Goal: Task Accomplishment & Management: Use online tool/utility

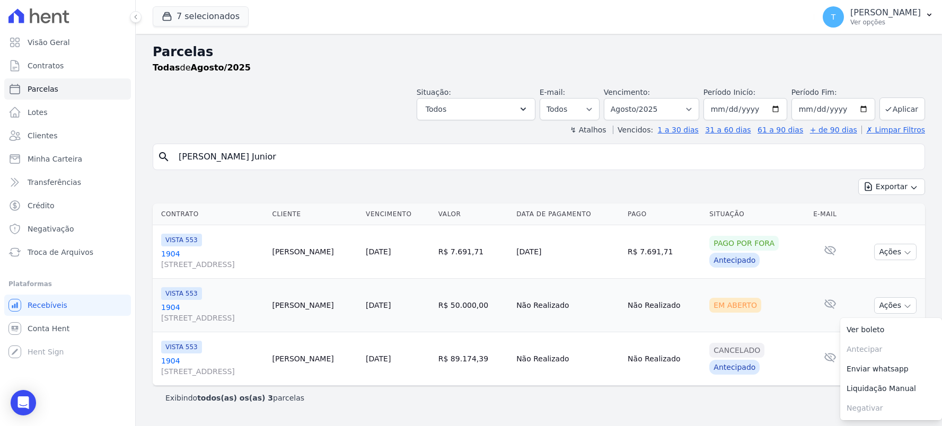
select select
click at [175, 25] on button "7 selecionados" at bounding box center [201, 16] width 96 height 20
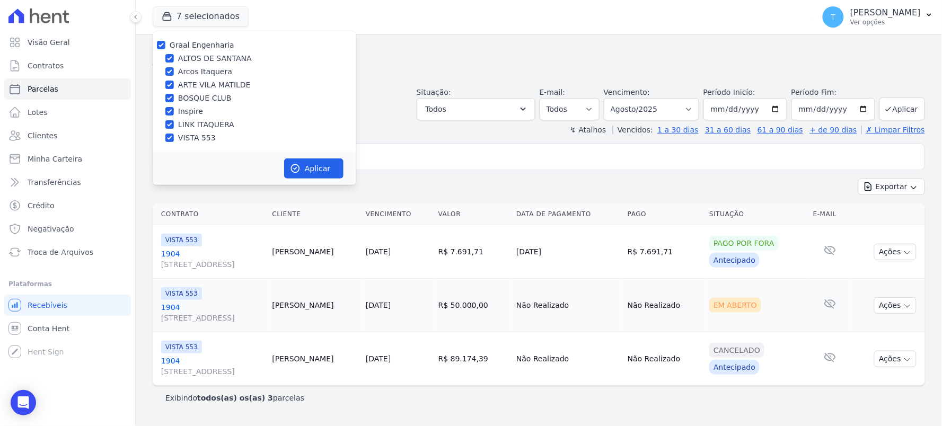
click at [198, 47] on label "Graal Engenharia" at bounding box center [202, 45] width 65 height 8
click at [165, 47] on input "Graal Engenharia" at bounding box center [161, 45] width 8 height 8
checkbox input "false"
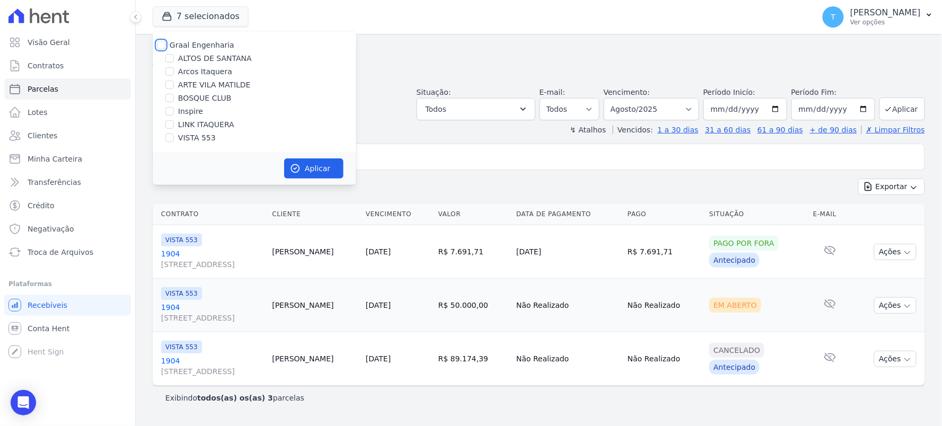
checkbox input "false"
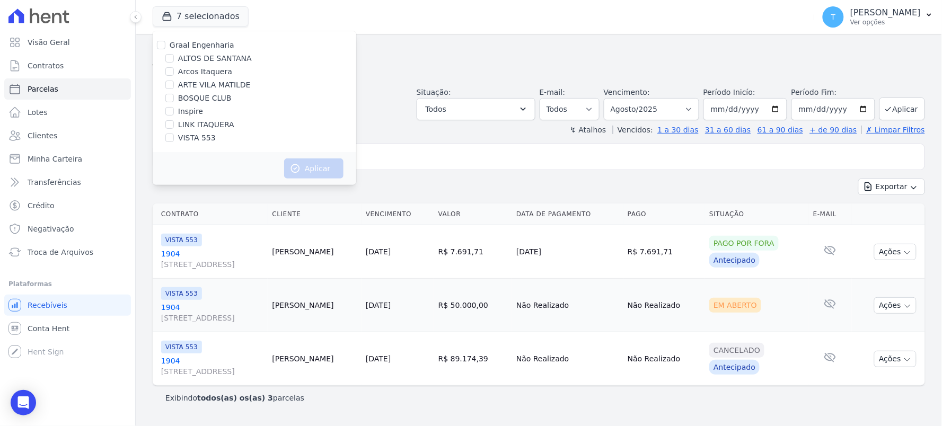
click at [198, 121] on label "LINK ITAQUERA" at bounding box center [206, 124] width 56 height 11
click at [174, 121] on input "LINK ITAQUERA" at bounding box center [169, 124] width 8 height 8
checkbox input "true"
click at [298, 163] on icon "button" at bounding box center [295, 168] width 11 height 11
select select
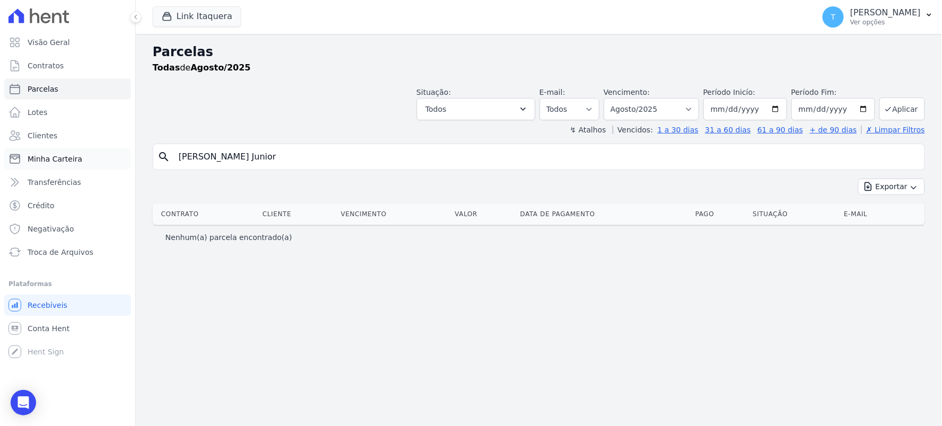
click at [49, 156] on span "Minha Carteira" at bounding box center [55, 159] width 55 height 11
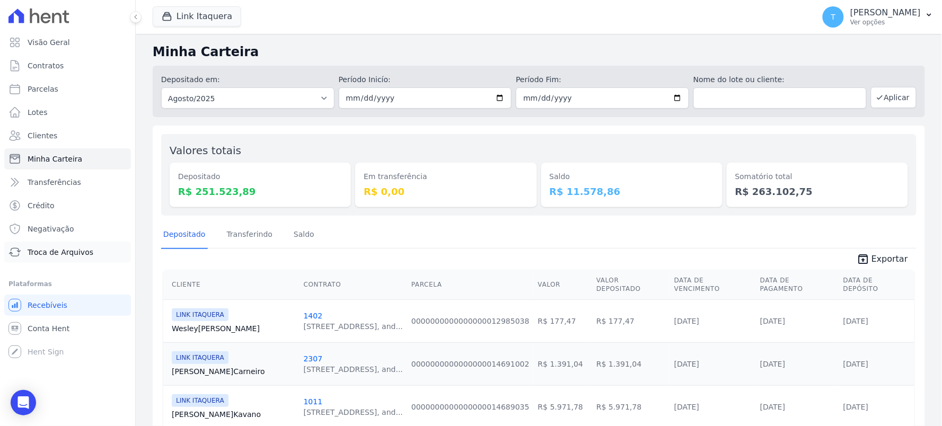
click at [82, 249] on span "Troca de Arquivos" at bounding box center [61, 252] width 66 height 11
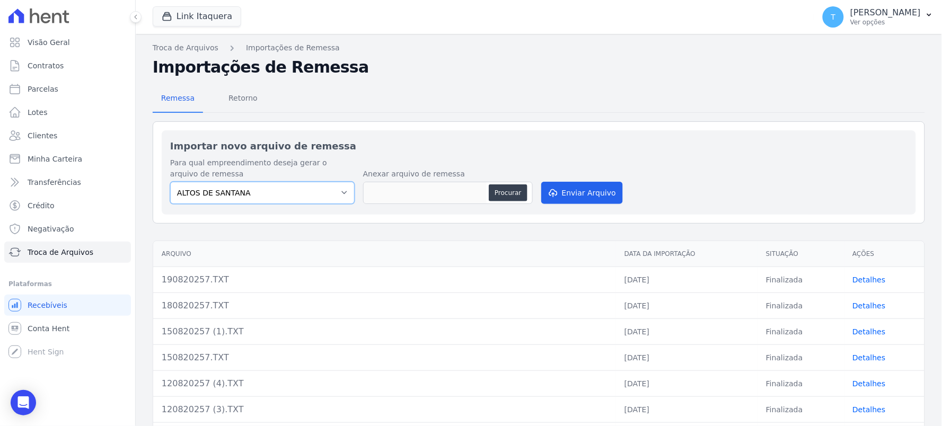
click at [282, 193] on select "ALTOS DE SANTANA Arcos Itaquera ARTE VILA MATILDE BOSQUE CLUB Inspire LINK [GEO…" at bounding box center [262, 193] width 184 height 22
click at [253, 194] on select "ALTOS DE SANTANA Arcos Itaquera ARTE VILA MATILDE BOSQUE CLUB Inspire LINK [GEO…" at bounding box center [262, 193] width 184 height 22
select select "798d34ef-1a76-4a01-aecd-278a2202ade3"
click at [170, 182] on select "ALTOS DE SANTANA Arcos Itaquera ARTE VILA MATILDE BOSQUE CLUB Inspire LINK [GEO…" at bounding box center [262, 193] width 184 height 22
click at [510, 195] on button "Procurar" at bounding box center [508, 192] width 38 height 17
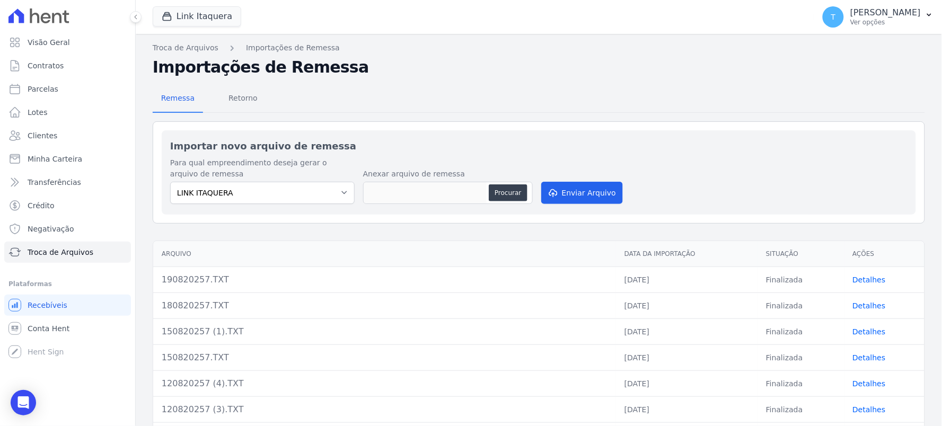
type input "190820257.TXT"
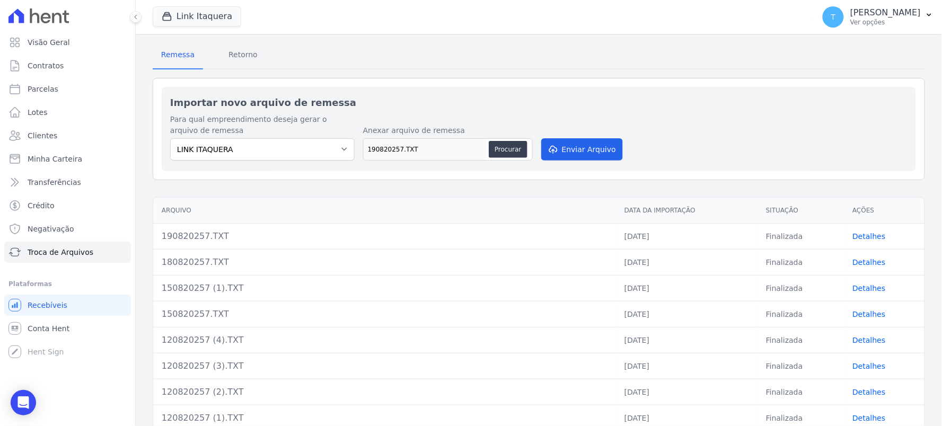
scroll to position [151, 0]
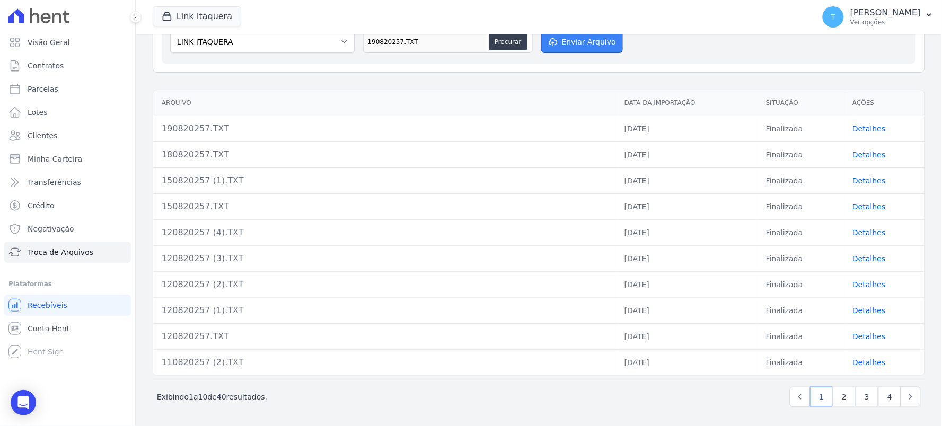
click at [587, 48] on button "Enviar Arquivo" at bounding box center [582, 42] width 82 height 22
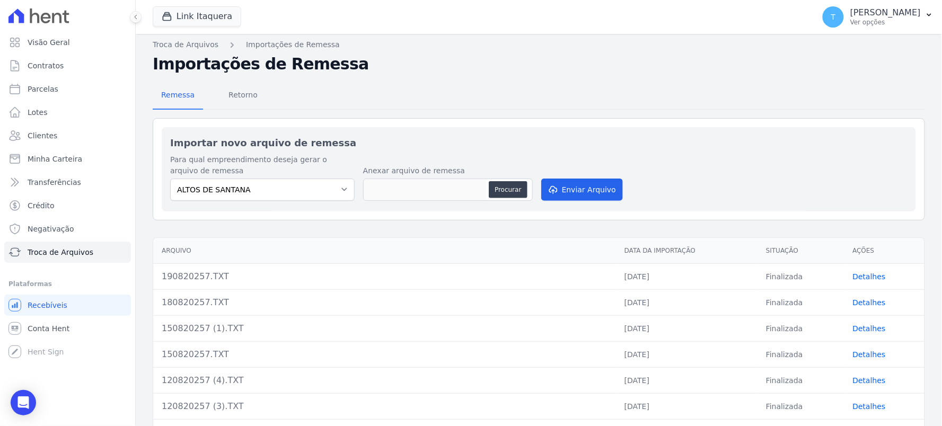
scroll to position [59, 0]
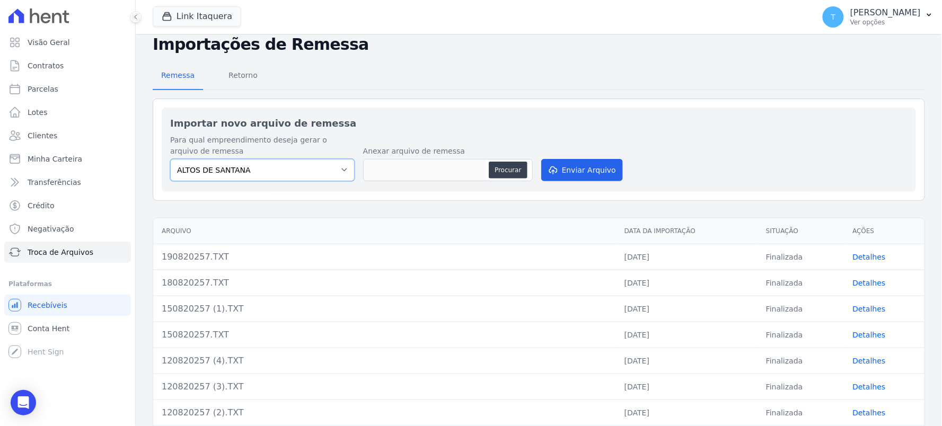
click at [271, 161] on select "ALTOS DE SANTANA Arcos Itaquera ARTE VILA MATILDE BOSQUE CLUB Inspire LINK [GEO…" at bounding box center [262, 170] width 184 height 22
select select "798d34ef-1a76-4a01-aecd-278a2202ade3"
click at [170, 159] on select "ALTOS DE SANTANA Arcos Itaquera ARTE VILA MATILDE BOSQUE CLUB Inspire LINK [GEO…" at bounding box center [262, 170] width 184 height 22
click at [512, 171] on button "Procurar" at bounding box center [508, 170] width 38 height 17
type input "190820257.TXT"
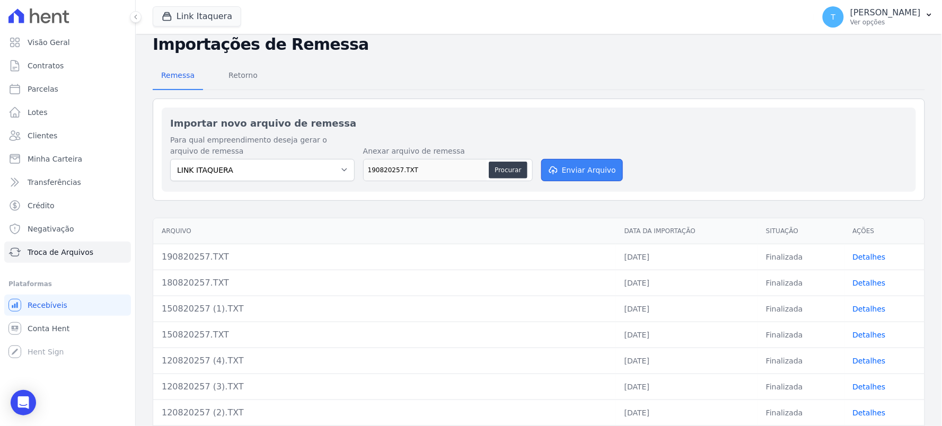
click at [583, 170] on button "Enviar Arquivo" at bounding box center [582, 170] width 82 height 22
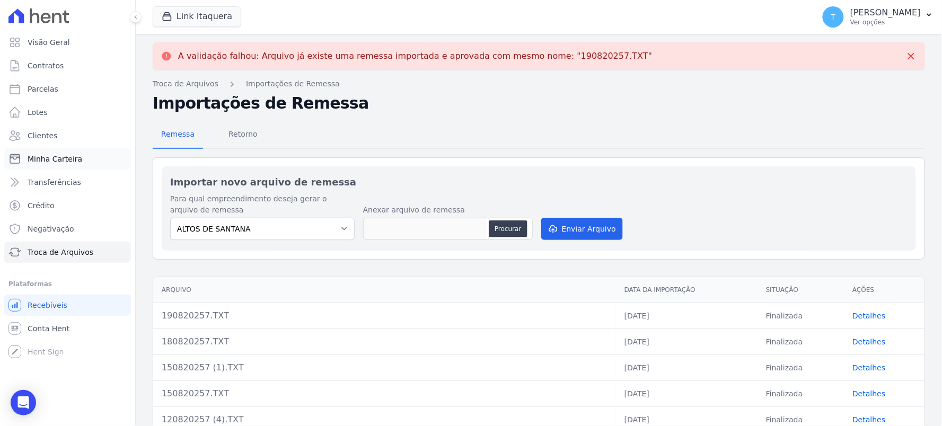
click at [71, 156] on span "Minha Carteira" at bounding box center [55, 159] width 55 height 11
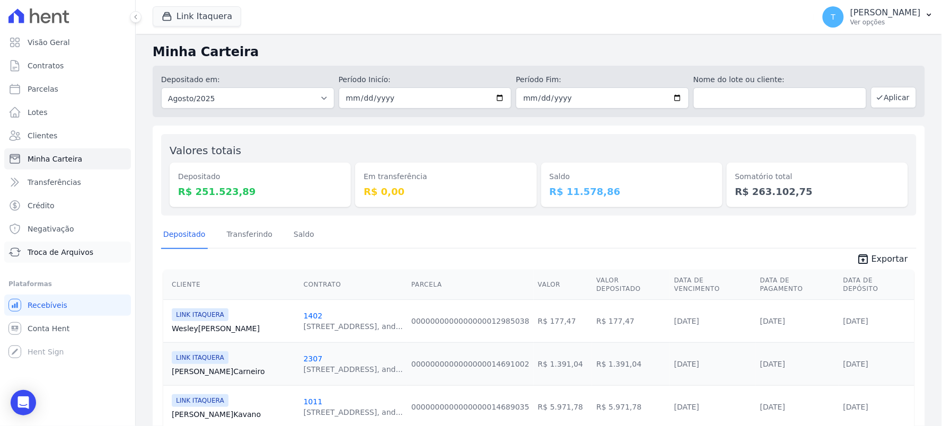
click at [62, 252] on span "Troca de Arquivos" at bounding box center [61, 252] width 66 height 11
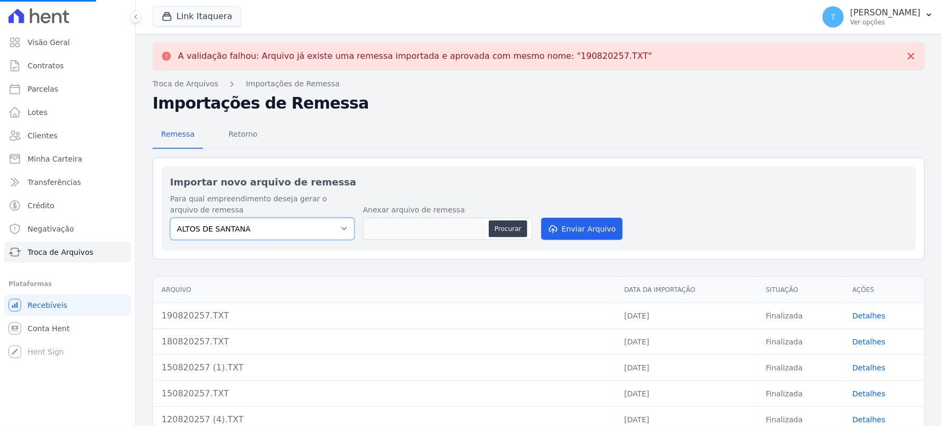
click at [242, 226] on select "ALTOS DE SANTANA Arcos Itaquera ARTE VILA MATILDE BOSQUE CLUB Inspire LINK [GEO…" at bounding box center [262, 229] width 184 height 22
select select "798d34ef-1a76-4a01-aecd-278a2202ade3"
click at [170, 218] on select "ALTOS DE SANTANA Arcos Itaquera ARTE VILA MATILDE BOSQUE CLUB Inspire LINK [GEO…" at bounding box center [262, 229] width 184 height 22
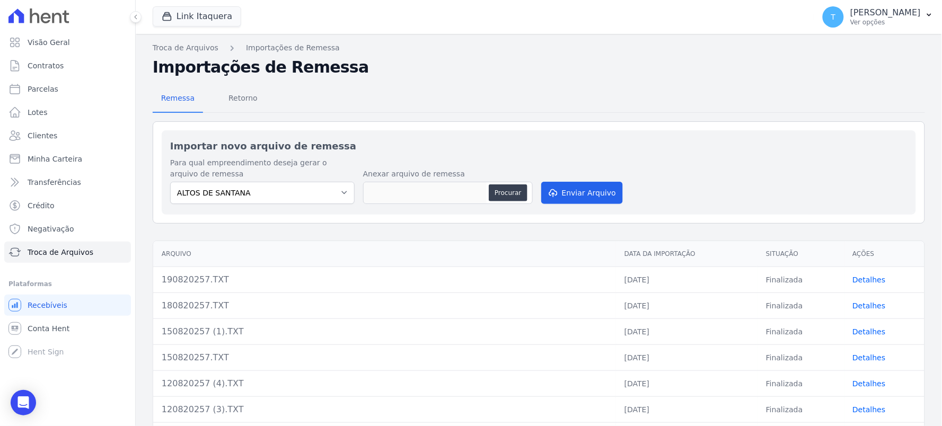
click at [853, 282] on link "Detalhes" at bounding box center [869, 280] width 33 height 8
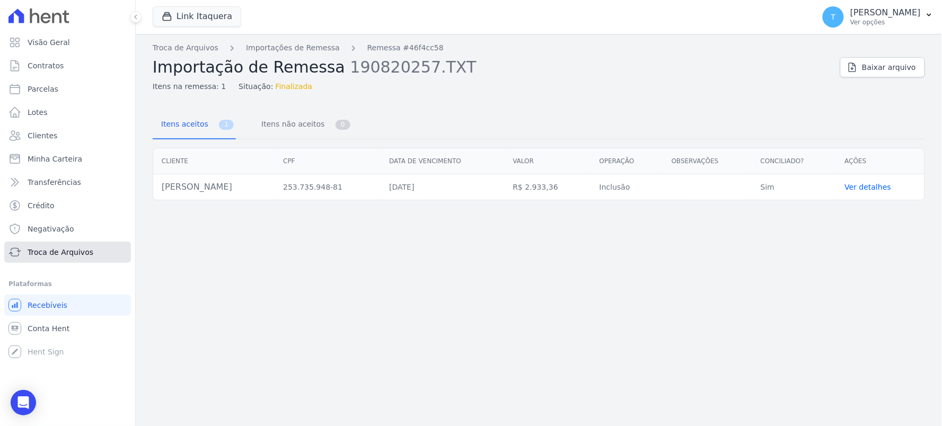
click at [45, 250] on span "Troca de Arquivos" at bounding box center [61, 252] width 66 height 11
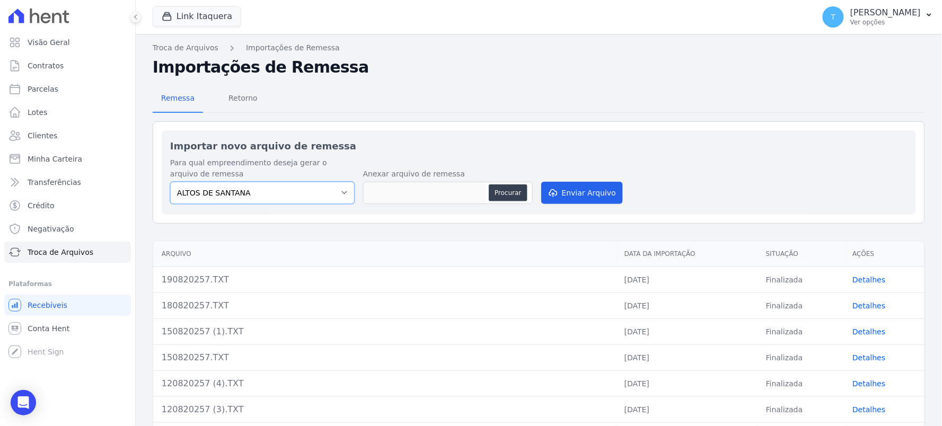
click at [296, 198] on select "ALTOS DE SANTANA Arcos Itaquera ARTE VILA MATILDE BOSQUE CLUB Inspire LINK [GEO…" at bounding box center [262, 193] width 184 height 22
select select "798d34ef-1a76-4a01-aecd-278a2202ade3"
click at [170, 182] on select "ALTOS DE SANTANA Arcos Itaquera ARTE VILA MATILDE BOSQUE CLUB Inspire LINK [GEO…" at bounding box center [262, 193] width 184 height 22
click at [234, 102] on span "Retorno" at bounding box center [243, 97] width 42 height 21
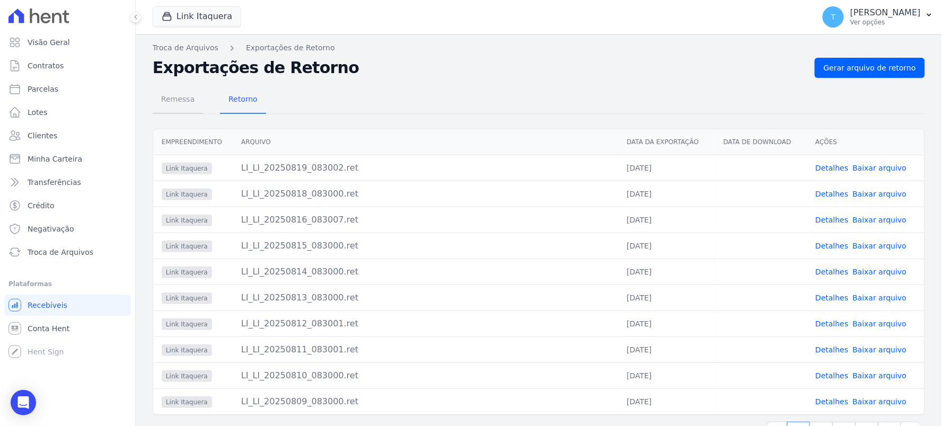
click at [172, 104] on span "Remessa" at bounding box center [178, 99] width 46 height 21
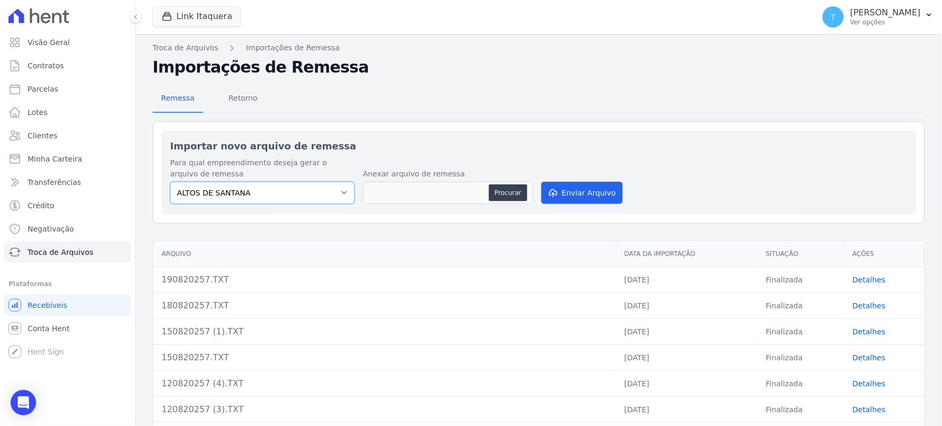
click at [268, 188] on select "ALTOS DE SANTANA Arcos Itaquera ARTE VILA MATILDE BOSQUE CLUB Inspire LINK [GEO…" at bounding box center [262, 193] width 184 height 22
select select "798d34ef-1a76-4a01-aecd-278a2202ade3"
click at [170, 182] on select "ALTOS DE SANTANA Arcos Itaquera ARTE VILA MATILDE BOSQUE CLUB Inspire LINK [GEO…" at bounding box center [262, 193] width 184 height 22
click at [507, 190] on button "Procurar" at bounding box center [508, 192] width 38 height 17
type input "190820257.TXT"
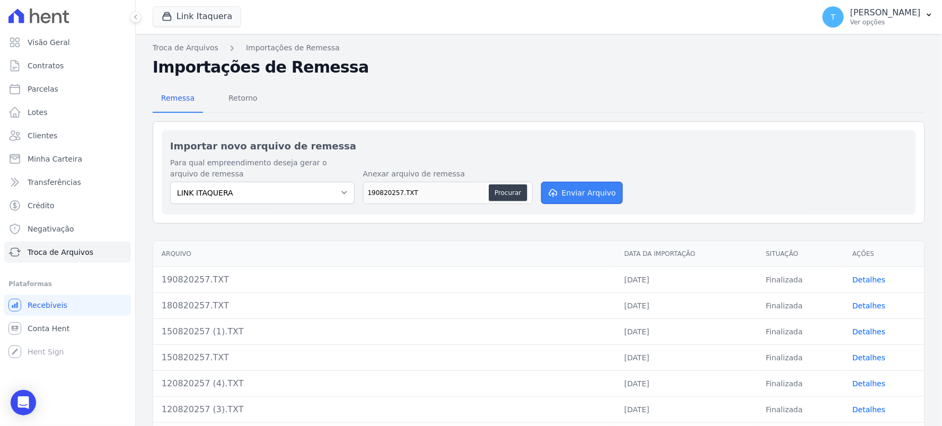
click at [562, 199] on button "Enviar Arquivo" at bounding box center [582, 193] width 82 height 22
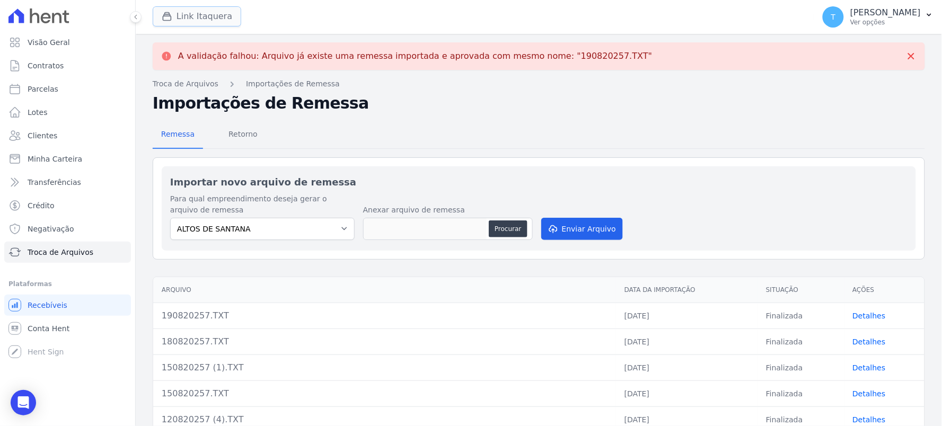
click at [191, 19] on button "Link Itaquera" at bounding box center [197, 16] width 89 height 20
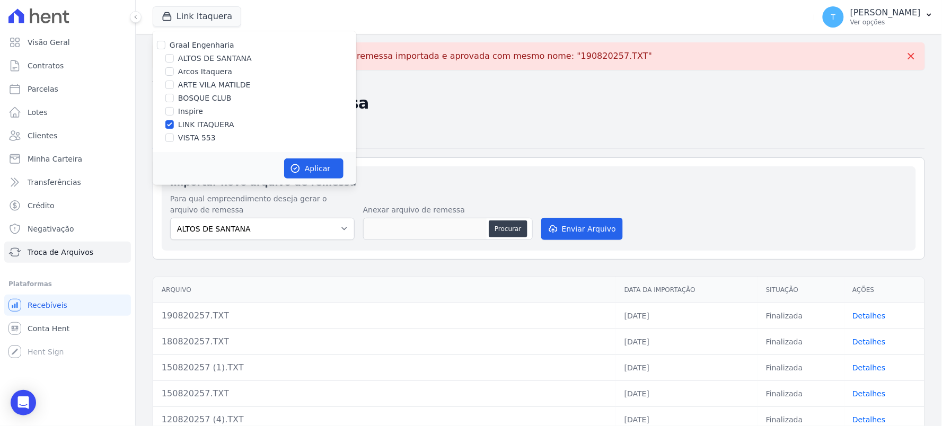
click at [187, 45] on label "Graal Engenharia" at bounding box center [202, 45] width 65 height 8
click at [165, 45] on input "Graal Engenharia" at bounding box center [161, 45] width 8 height 8
checkbox input "true"
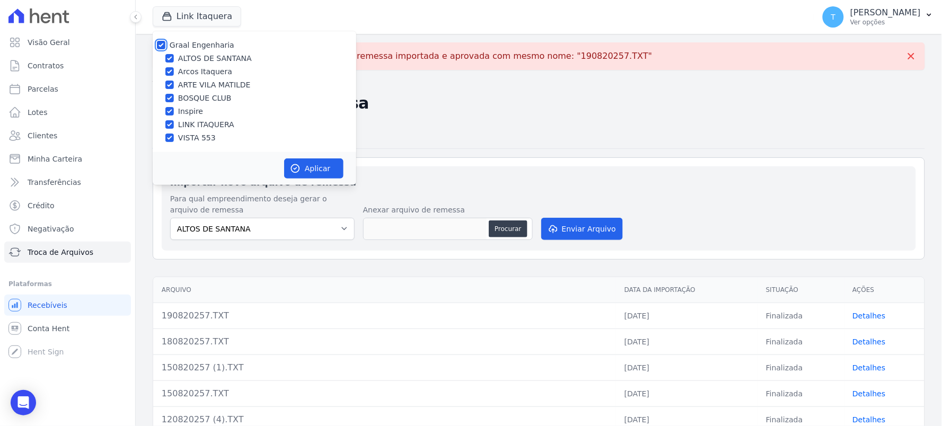
checkbox input "true"
click at [331, 169] on button "Aplicar" at bounding box center [313, 169] width 59 height 20
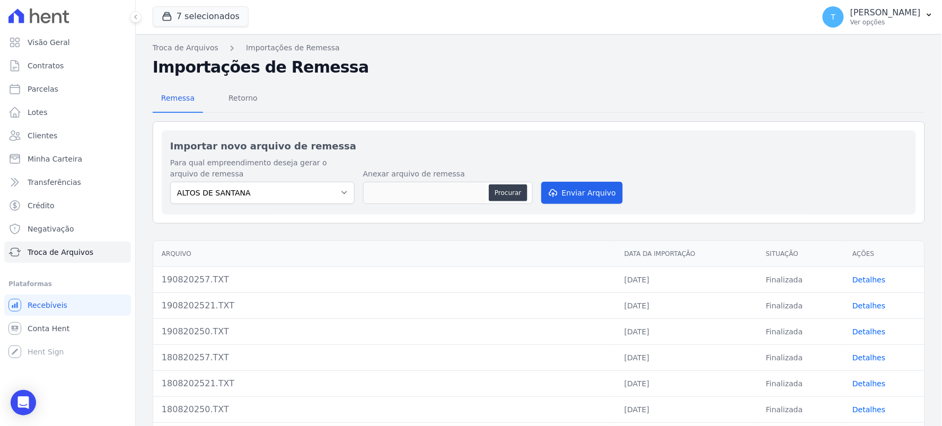
click at [856, 279] on link "Detalhes" at bounding box center [869, 280] width 33 height 8
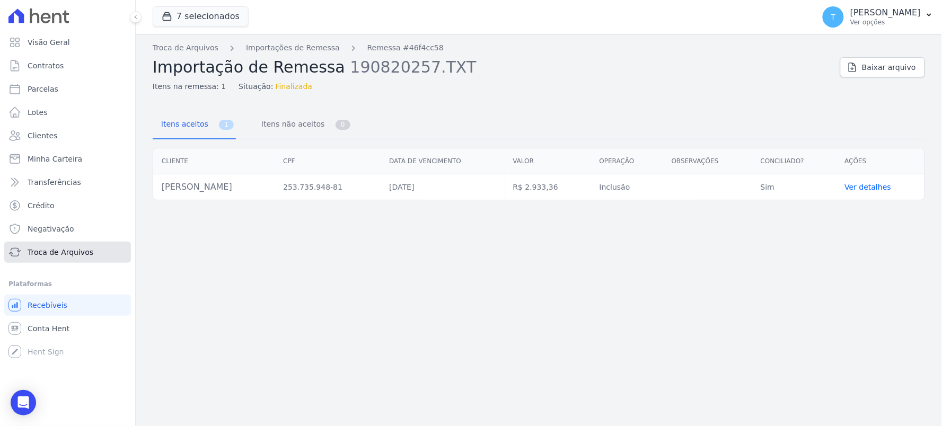
click at [77, 250] on span "Troca de Arquivos" at bounding box center [61, 252] width 66 height 11
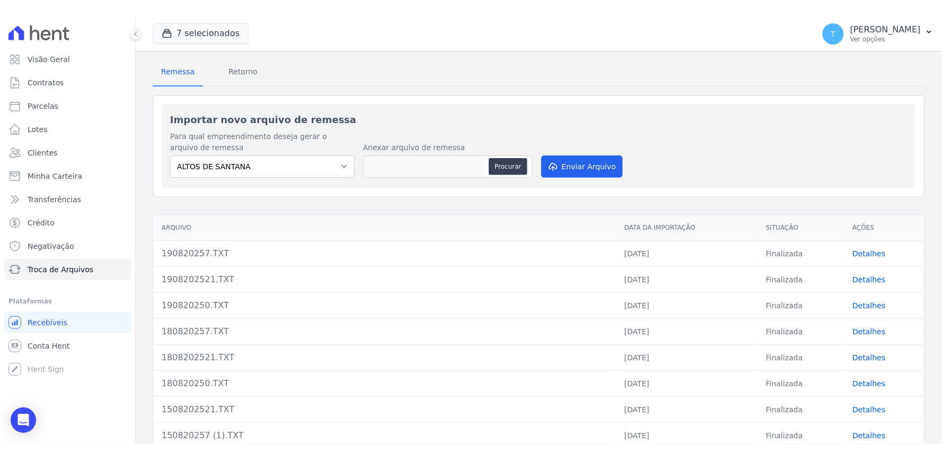
scroll to position [33, 0]
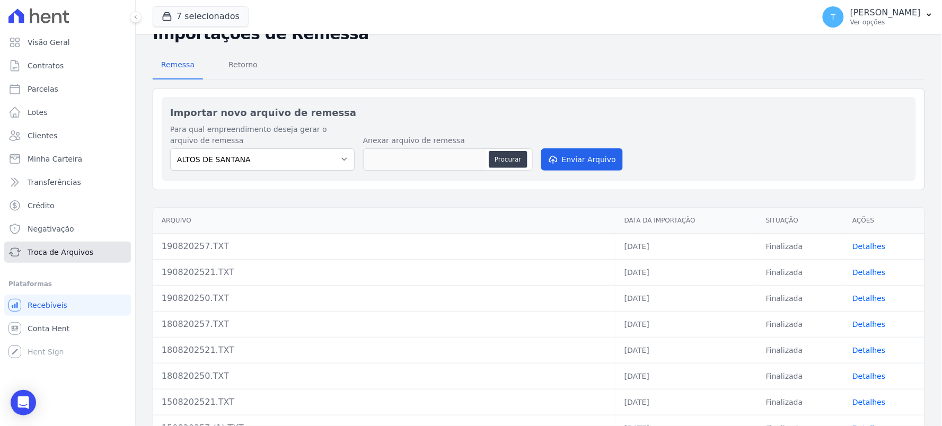
click at [80, 259] on link "Troca de Arquivos" at bounding box center [67, 252] width 127 height 21
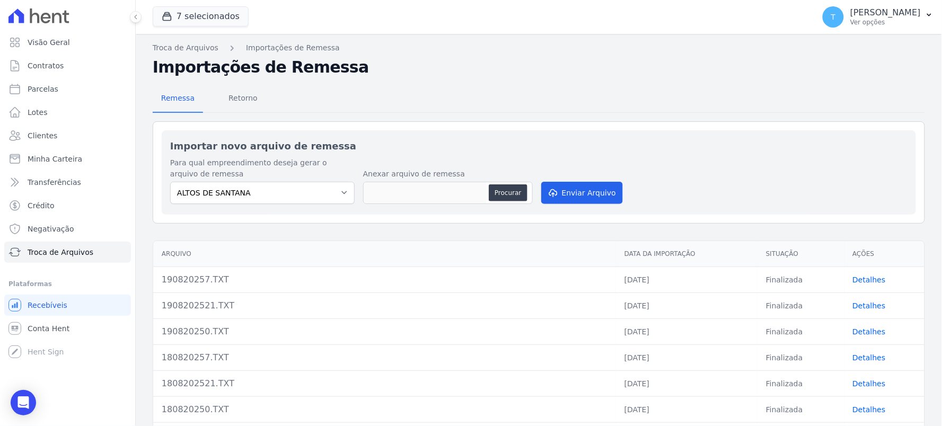
click at [853, 332] on link "Detalhes" at bounding box center [869, 332] width 33 height 8
click at [855, 305] on link "Detalhes" at bounding box center [869, 306] width 33 height 8
click at [865, 276] on link "Detalhes" at bounding box center [869, 280] width 33 height 8
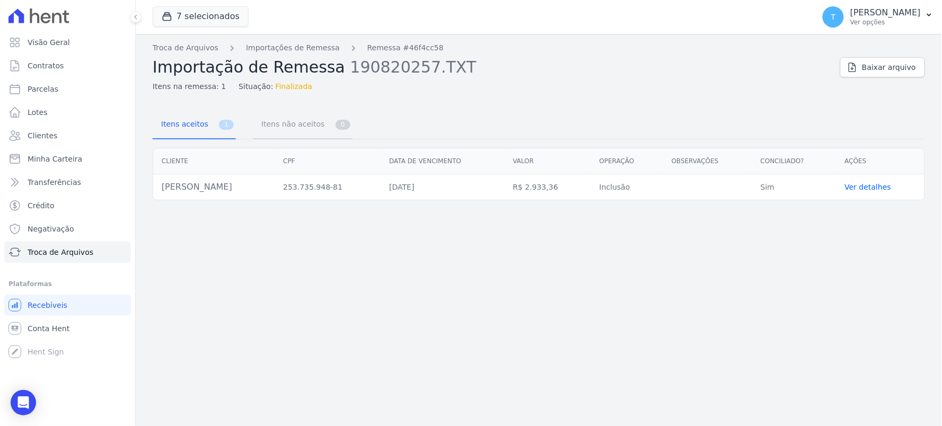
click at [313, 126] on link "Itens não aceitos 0" at bounding box center [303, 125] width 100 height 28
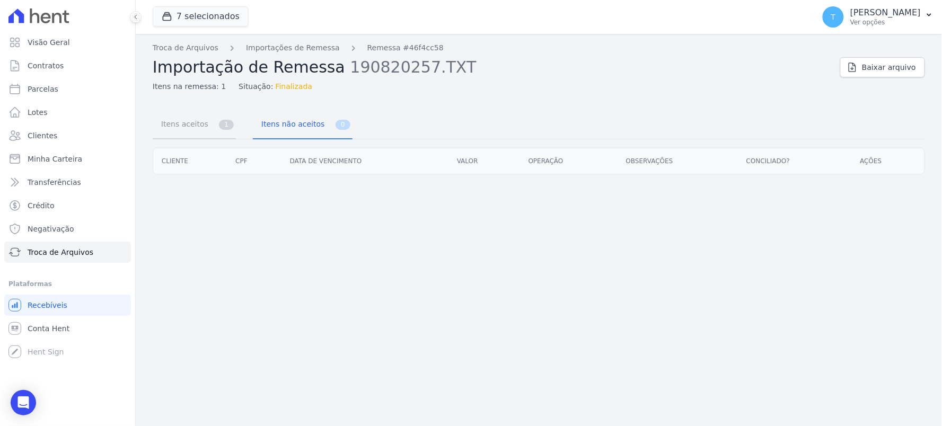
click at [203, 128] on span "Itens aceitos" at bounding box center [183, 123] width 56 height 21
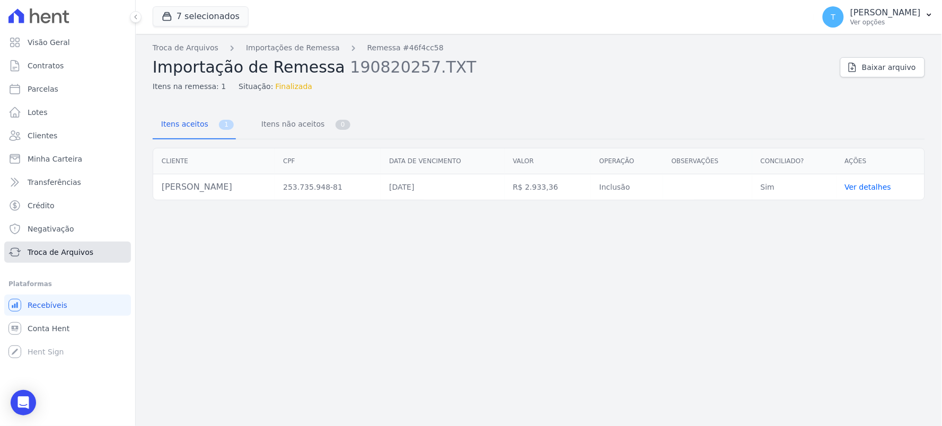
click at [40, 252] on span "Troca de Arquivos" at bounding box center [61, 252] width 66 height 11
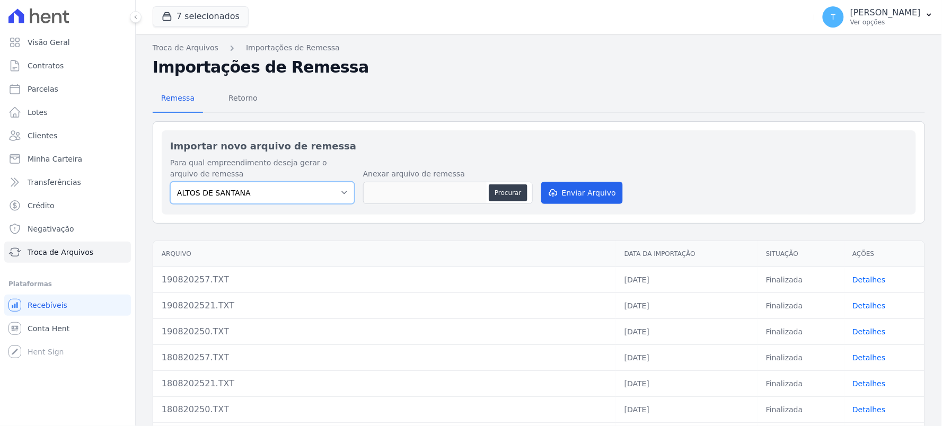
click at [244, 197] on select "ALTOS DE SANTANA Arcos Itaquera ARTE VILA MATILDE BOSQUE CLUB Inspire LINK [GEO…" at bounding box center [262, 193] width 184 height 22
click at [256, 193] on select "ALTOS DE SANTANA Arcos Itaquera ARTE VILA MATILDE BOSQUE CLUB Inspire LINK [GEO…" at bounding box center [262, 193] width 184 height 22
select select "798d34ef-1a76-4a01-aecd-278a2202ade3"
click at [170, 182] on select "ALTOS DE SANTANA Arcos Itaquera ARTE VILA MATILDE BOSQUE CLUB Inspire LINK [GEO…" at bounding box center [262, 193] width 184 height 22
click at [502, 192] on button "Procurar" at bounding box center [508, 192] width 38 height 17
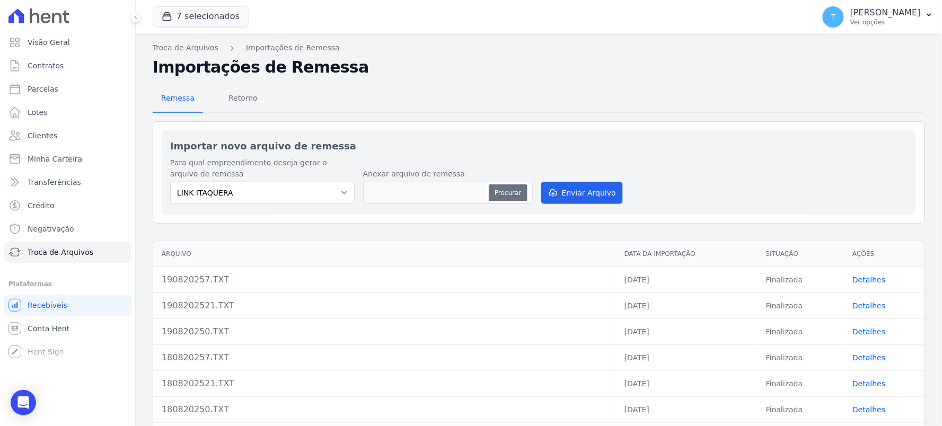
type input "190820257 (1).TXT"
click at [566, 188] on button "Enviar Arquivo" at bounding box center [582, 193] width 82 height 22
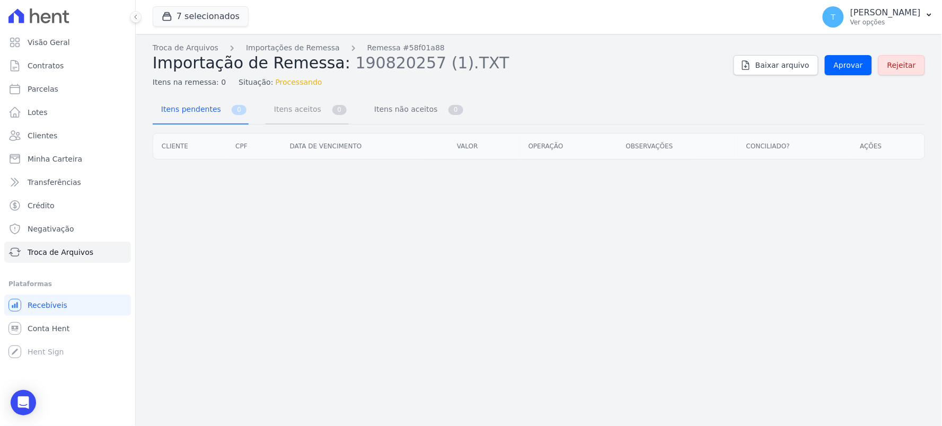
click at [332, 106] on span "0" at bounding box center [339, 110] width 15 height 10
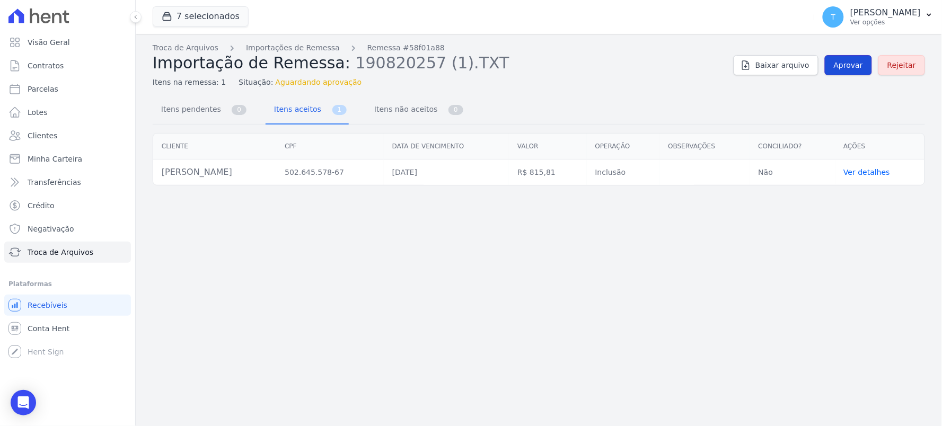
click at [856, 64] on span "Aprovar" at bounding box center [848, 65] width 29 height 11
click at [397, 119] on span "Itens não aceitos" at bounding box center [404, 109] width 72 height 21
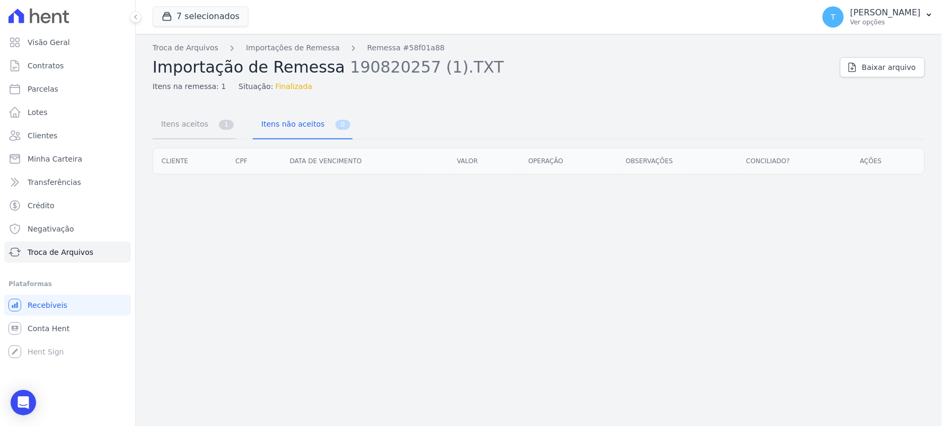
click at [177, 125] on span "Itens aceitos" at bounding box center [183, 123] width 56 height 21
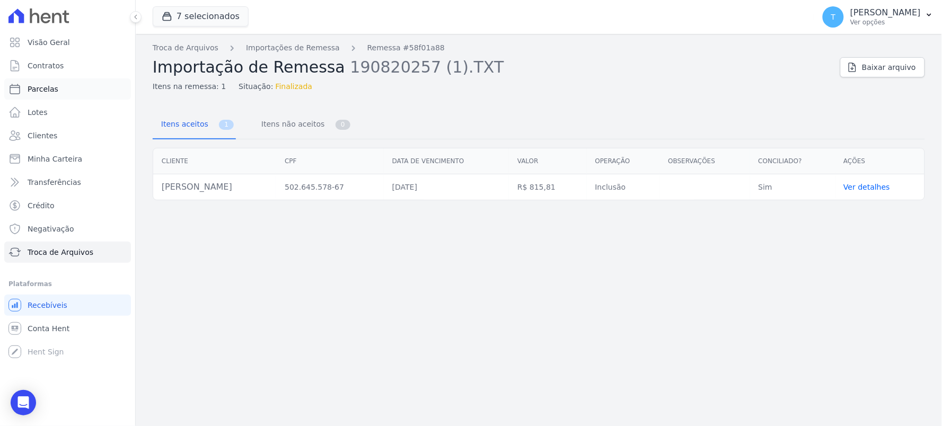
click at [48, 88] on span "Parcelas" at bounding box center [43, 89] width 31 height 11
select select
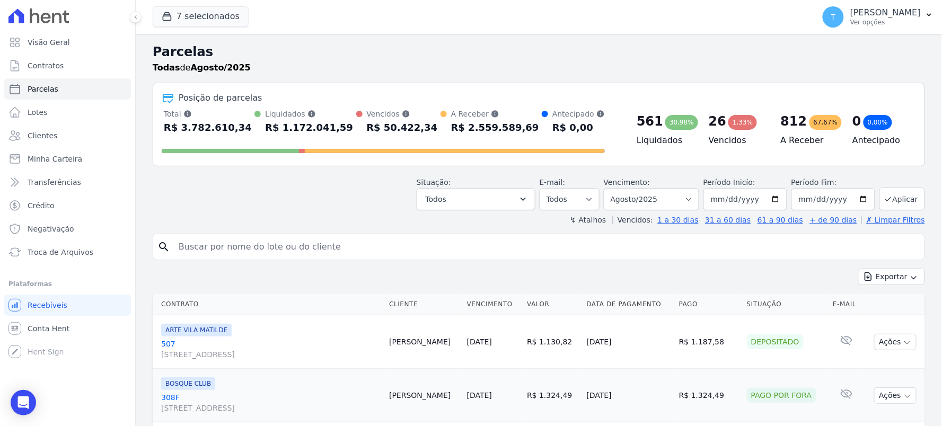
click at [313, 240] on input "search" at bounding box center [546, 246] width 748 height 21
type input "laais fa"
select select
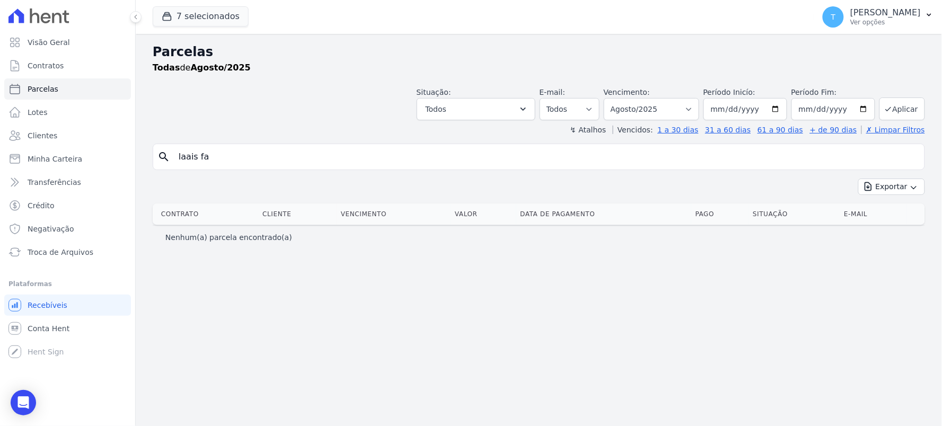
click at [246, 156] on input "laais fa" at bounding box center [546, 156] width 748 height 21
drag, startPoint x: 243, startPoint y: 157, endPoint x: 141, endPoint y: 175, distance: 103.5
click at [139, 176] on div "Parcelas Todas de Agosto/2025 Situação: Agendado Em Aberto Pago Processando Can…" at bounding box center [539, 230] width 806 height 392
type input "lais fa"
select select
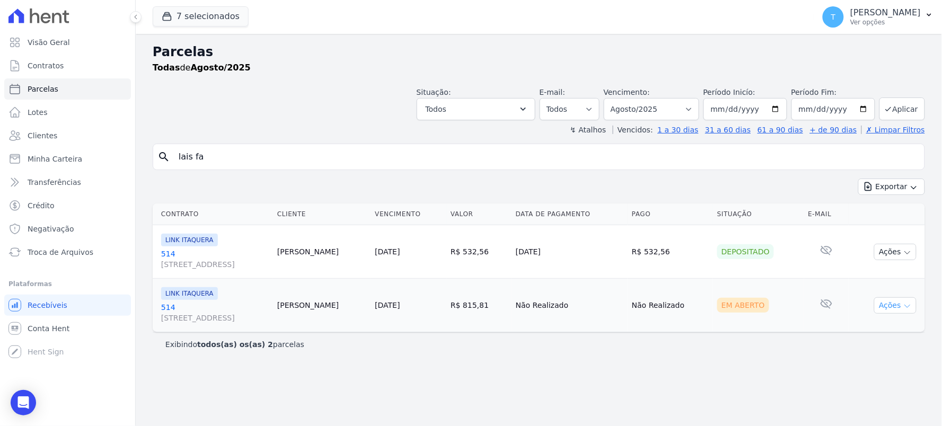
click at [898, 302] on button "Ações" at bounding box center [895, 305] width 42 height 16
click at [877, 327] on link "Ver boleto" at bounding box center [891, 330] width 102 height 20
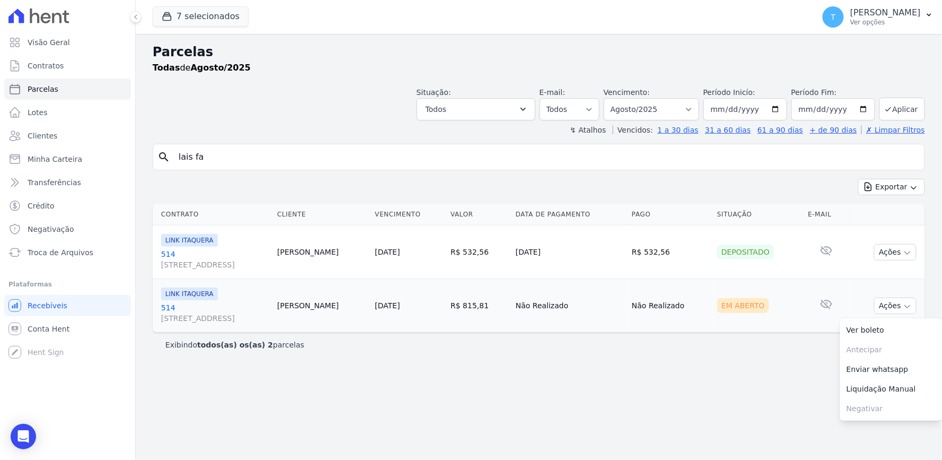
click at [345, 77] on div "Parcelas Todas de Agosto/2025" at bounding box center [539, 62] width 772 height 40
